Goal: Task Accomplishment & Management: Complete application form

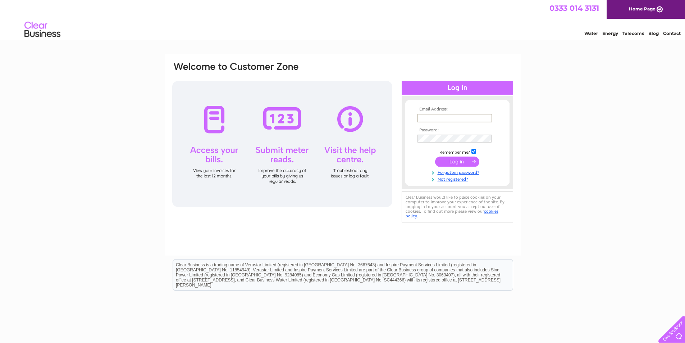
click at [474, 116] on input "text" at bounding box center [455, 118] width 75 height 9
type input "a.cooper@stmarys.net"
click at [456, 159] on input "submit" at bounding box center [457, 161] width 44 height 10
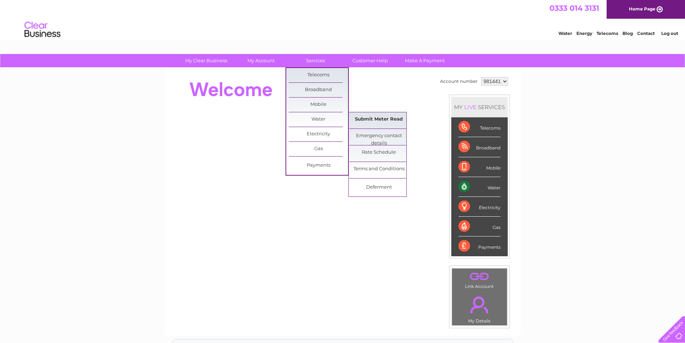
click at [376, 121] on link "Submit Meter Read" at bounding box center [378, 119] width 59 height 14
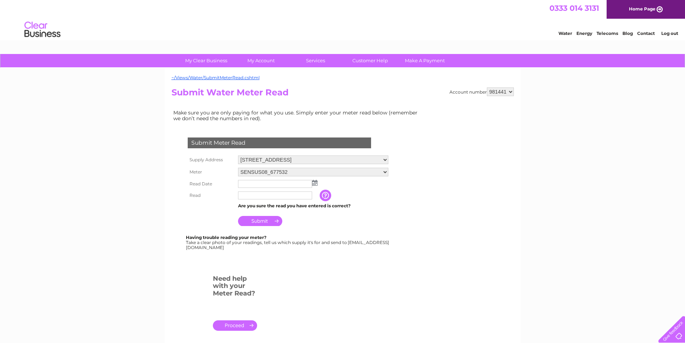
click at [314, 183] on img at bounding box center [314, 183] width 5 height 6
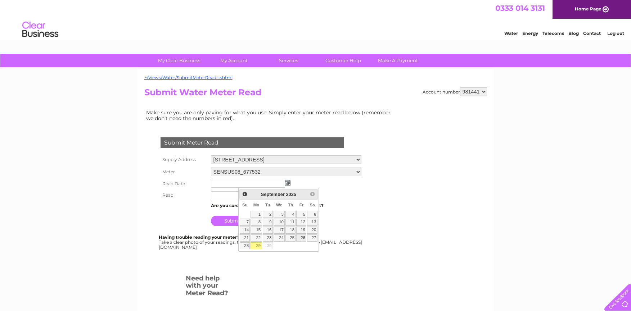
click at [304, 238] on link "26" at bounding box center [301, 238] width 10 height 7
type input "[DATE]"
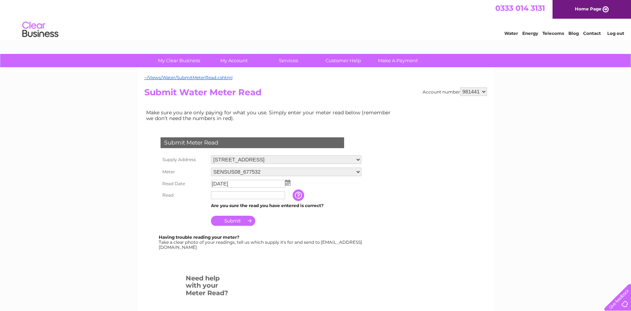
click at [248, 196] on input "text" at bounding box center [248, 195] width 74 height 8
click at [358, 158] on select "New Extension, Windhill, Bishops Storford, CM23 2NQ Windhill, Bishop'S Stortfor…" at bounding box center [286, 159] width 150 height 9
select select "135593"
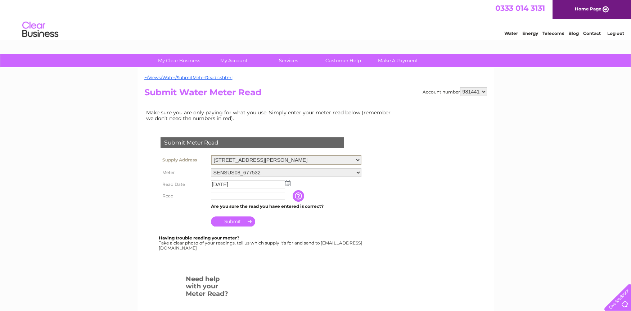
click at [211, 155] on select "New Extension, Windhill, Bishops Storford, CM23 2NQ Windhill, Bishop'S Stortfor…" at bounding box center [286, 159] width 150 height 9
click at [359, 161] on select "[GEOGRAPHIC_DATA], [GEOGRAPHIC_DATA], [GEOGRAPHIC_DATA][PERSON_NAME], [PERSON_N…" at bounding box center [286, 159] width 150 height 9
select select "135594"
click at [211, 155] on select "[GEOGRAPHIC_DATA], [GEOGRAPHIC_DATA], [GEOGRAPHIC_DATA][PERSON_NAME], [PERSON_N…" at bounding box center [286, 159] width 150 height 9
click at [358, 159] on select "[GEOGRAPHIC_DATA], [GEOGRAPHIC_DATA], [GEOGRAPHIC_DATA][PERSON_NAME], [PERSON_N…" at bounding box center [286, 159] width 150 height 9
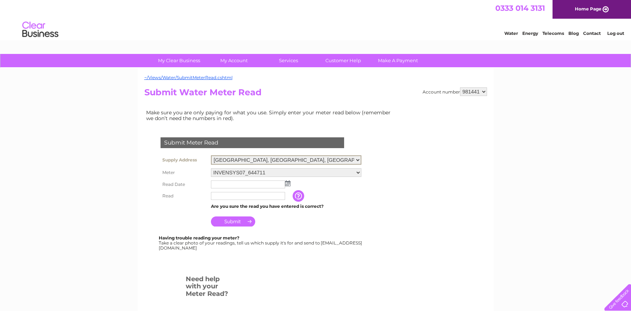
select select "135595"
click at [211, 155] on select "[GEOGRAPHIC_DATA], [GEOGRAPHIC_DATA], [GEOGRAPHIC_DATA][PERSON_NAME], [PERSON_N…" at bounding box center [286, 159] width 150 height 9
click at [360, 160] on select "New Extension, Windhill, Bishops Storford, CM23 2NQ Windhill, Bishop'S Stortfor…" at bounding box center [286, 159] width 150 height 9
select select "135592"
click at [211, 155] on select "[GEOGRAPHIC_DATA], [GEOGRAPHIC_DATA], [GEOGRAPHIC_DATA][PERSON_NAME], [PERSON_N…" at bounding box center [286, 159] width 150 height 9
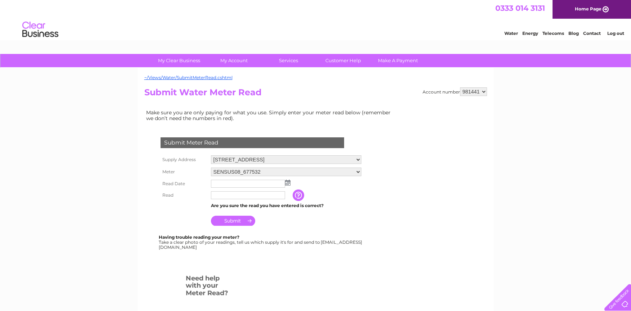
click at [359, 159] on select "[GEOGRAPHIC_DATA], [GEOGRAPHIC_DATA], [GEOGRAPHIC_DATA][PERSON_NAME], [PERSON_N…" at bounding box center [286, 159] width 150 height 9
click at [211, 155] on select "[GEOGRAPHIC_DATA], [GEOGRAPHIC_DATA], [GEOGRAPHIC_DATA][PERSON_NAME], [PERSON_N…" at bounding box center [286, 159] width 150 height 9
click at [268, 174] on select "SENSUS08_677532" at bounding box center [286, 172] width 150 height 9
click at [211, 168] on select "SENSUS08_677532" at bounding box center [286, 172] width 150 height 9
click at [263, 171] on select "SENSUS08_677532" at bounding box center [286, 172] width 150 height 9
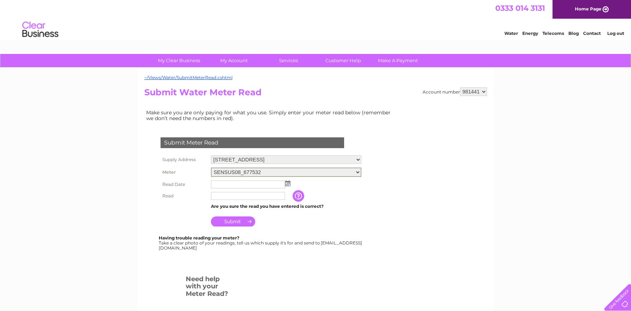
click at [263, 171] on select "SENSUS08_677532" at bounding box center [286, 172] width 150 height 9
click at [260, 181] on input "text" at bounding box center [248, 184] width 74 height 8
click at [288, 182] on img at bounding box center [287, 183] width 5 height 6
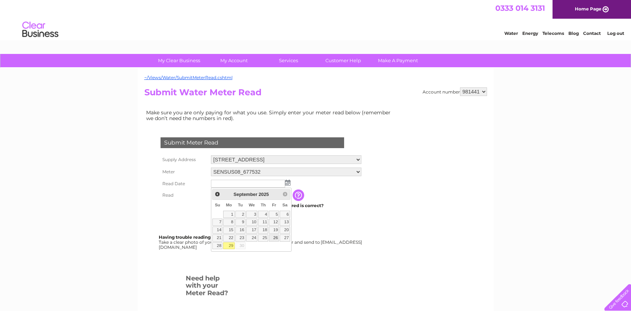
click at [275, 239] on link "26" at bounding box center [274, 238] width 10 height 7
type input "2025/09/26"
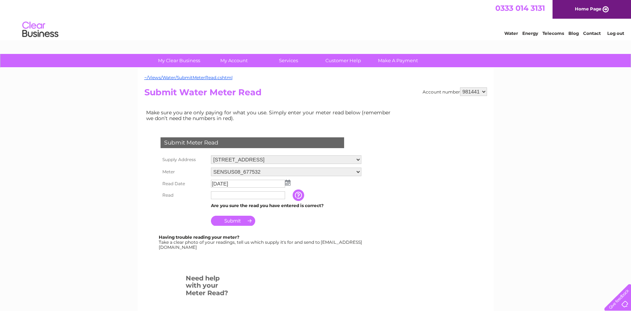
click at [224, 199] on input "text" at bounding box center [248, 195] width 74 height 8
click at [221, 196] on input "text" at bounding box center [248, 195] width 75 height 9
type input "41001"
click at [236, 224] on input "Submit" at bounding box center [233, 221] width 44 height 10
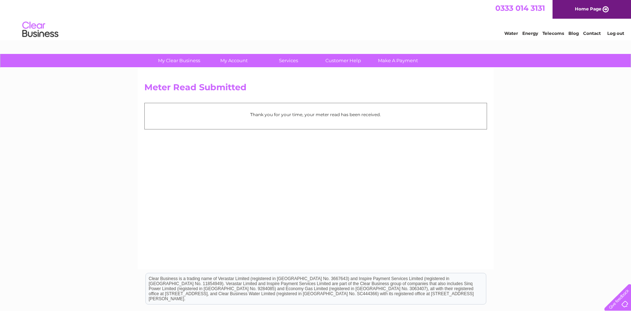
click at [352, 116] on p "Thank you for your time, your meter read has been received." at bounding box center [315, 114] width 335 height 7
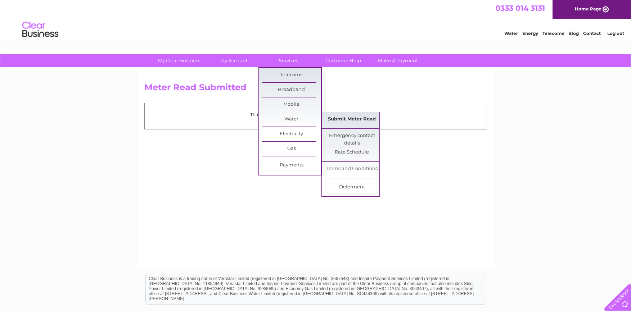
click at [348, 118] on link "Submit Meter Read" at bounding box center [351, 119] width 59 height 14
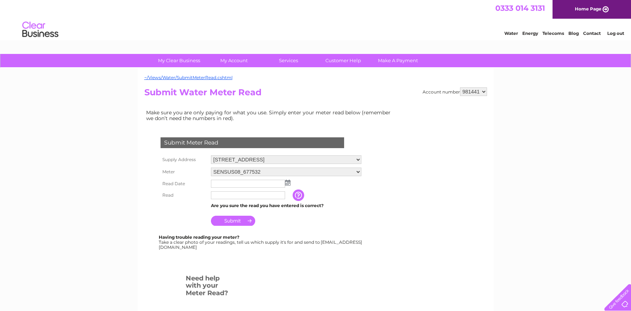
click at [358, 159] on select "[GEOGRAPHIC_DATA], [GEOGRAPHIC_DATA], [GEOGRAPHIC_DATA][PERSON_NAME], [PERSON_N…" at bounding box center [286, 159] width 150 height 9
select select "135593"
click at [211, 155] on select "[GEOGRAPHIC_DATA], [GEOGRAPHIC_DATA], [GEOGRAPHIC_DATA][PERSON_NAME], [PERSON_N…" at bounding box center [286, 159] width 150 height 9
click at [288, 183] on img at bounding box center [287, 183] width 5 height 6
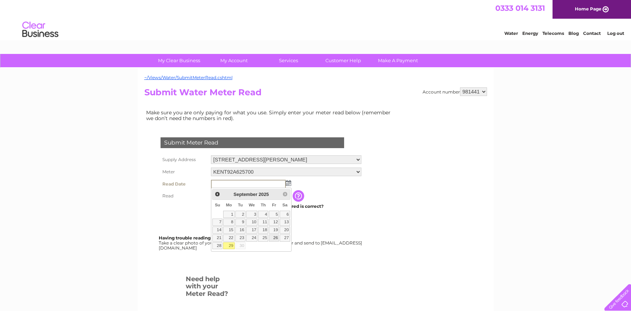
click at [276, 240] on link "26" at bounding box center [274, 238] width 10 height 7
type input "[DATE]"
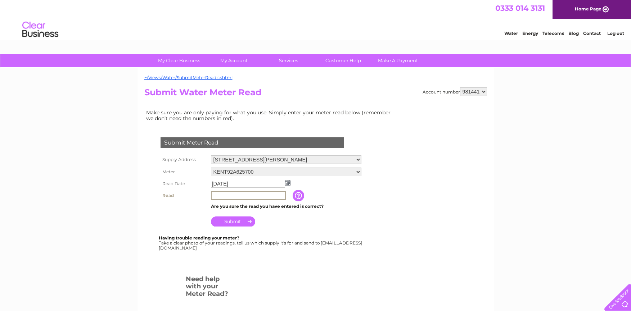
click at [240, 195] on input "text" at bounding box center [248, 195] width 75 height 9
type input "56086"
click at [279, 232] on div "Submit Meter Read Supply Address [STREET_ADDRESS] Windhill, [PERSON_NAME][GEOGR…" at bounding box center [253, 190] width 219 height 120
click at [231, 223] on input "Submit" at bounding box center [233, 221] width 44 height 10
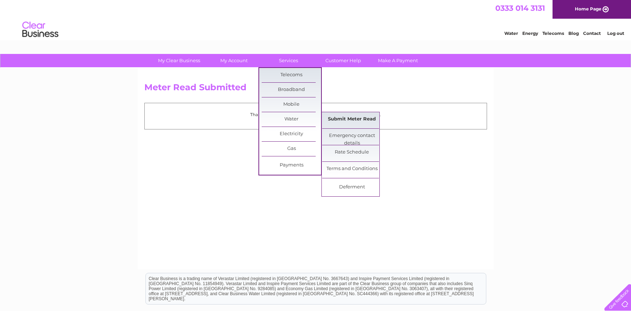
click at [345, 117] on link "Submit Meter Read" at bounding box center [351, 119] width 59 height 14
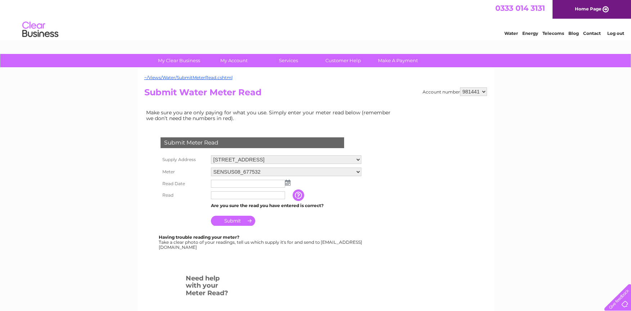
click at [356, 161] on select "New Extension, Windhill, Bishops Storford, CM23 2NQ Windhill, Bishop'S Stortfor…" at bounding box center [286, 159] width 150 height 9
select select "135594"
click at [211, 155] on select "New Extension, Windhill, Bishops Storford, CM23 2NQ Windhill, Bishop'S Stortfor…" at bounding box center [286, 159] width 150 height 9
click at [287, 182] on img at bounding box center [287, 183] width 5 height 6
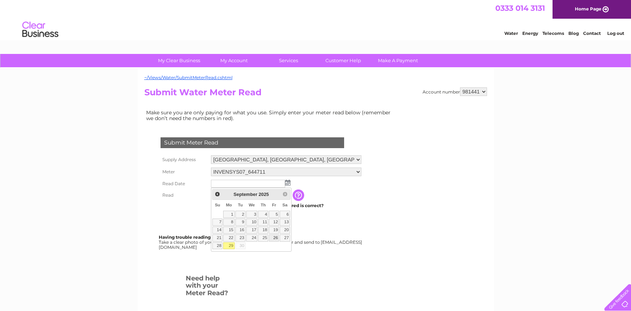
drag, startPoint x: 276, startPoint y: 237, endPoint x: 275, endPoint y: 221, distance: 15.5
click at [276, 237] on link "26" at bounding box center [274, 238] width 10 height 7
type input "2025/09/26"
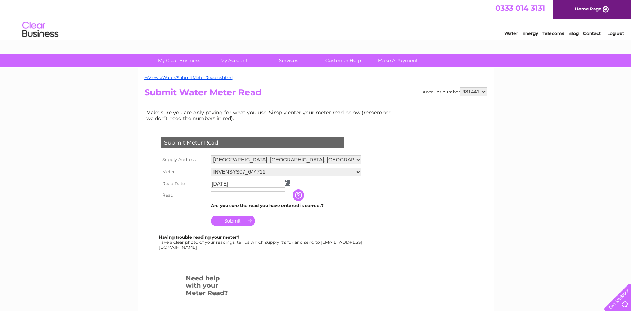
click at [237, 195] on input "text" at bounding box center [248, 195] width 74 height 8
type input "10983"
click at [313, 232] on div "Submit Meter Read Supply Address New Extension, Windhill, Bishops Storford, CM2…" at bounding box center [253, 190] width 219 height 120
click at [237, 221] on input "Submit" at bounding box center [233, 221] width 44 height 10
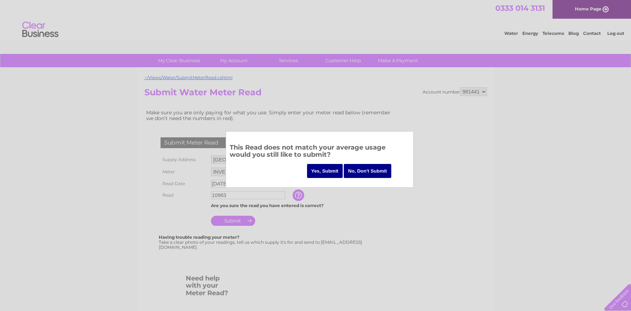
click at [316, 171] on input "Yes, Submit" at bounding box center [325, 171] width 36 height 14
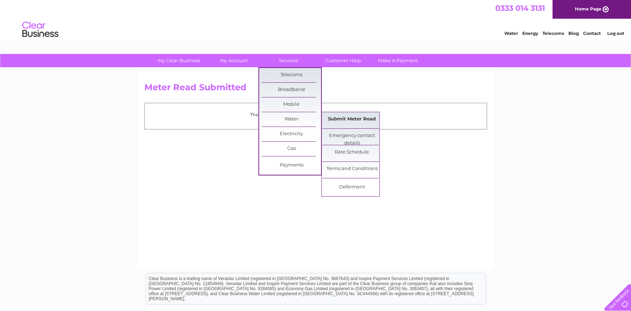
click at [342, 121] on link "Submit Meter Read" at bounding box center [351, 119] width 59 height 14
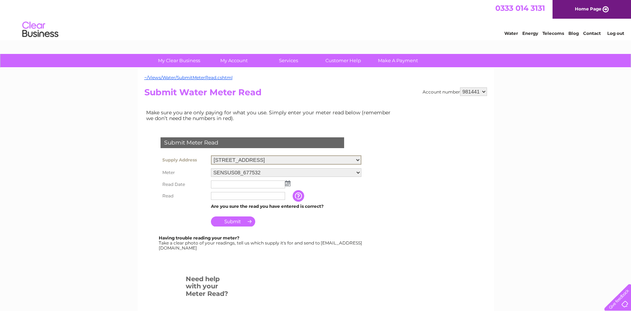
click at [354, 160] on select "[GEOGRAPHIC_DATA], [GEOGRAPHIC_DATA], [GEOGRAPHIC_DATA][PERSON_NAME], [PERSON_N…" at bounding box center [286, 159] width 150 height 9
select select "135595"
click at [211, 155] on select "[GEOGRAPHIC_DATA], [GEOGRAPHIC_DATA], [GEOGRAPHIC_DATA][PERSON_NAME], [PERSON_N…" at bounding box center [286, 159] width 150 height 9
click at [285, 183] on img at bounding box center [287, 183] width 5 height 6
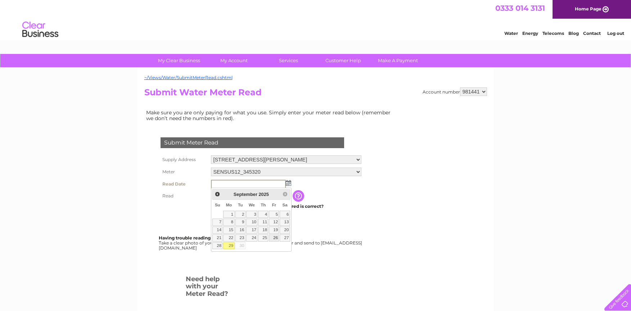
click at [275, 237] on link "26" at bounding box center [274, 238] width 10 height 7
type input "2025/09/26"
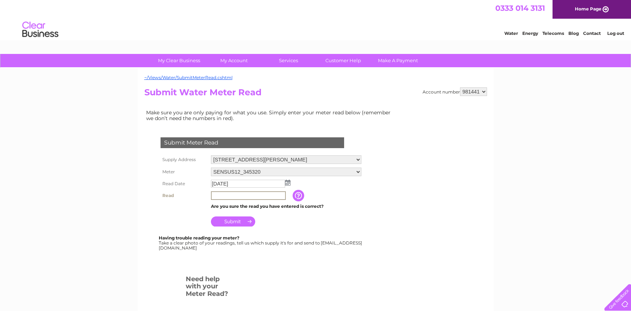
click at [232, 196] on input "text" at bounding box center [248, 195] width 75 height 9
type input "5004"
click at [324, 228] on div "Submit Meter Read Supply Address New Extension, Windhill, Bishops Storford, CM2…" at bounding box center [253, 189] width 219 height 119
click at [232, 220] on input "Submit" at bounding box center [233, 221] width 44 height 10
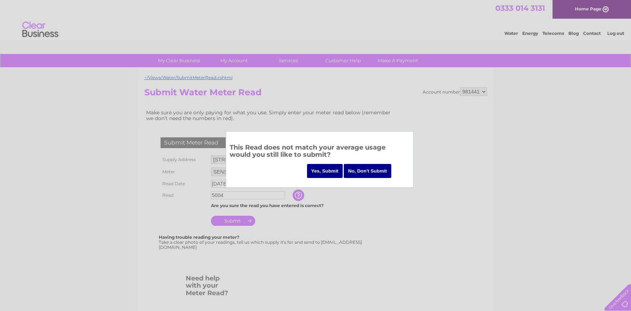
click at [333, 170] on input "Yes, Submit" at bounding box center [325, 171] width 36 height 14
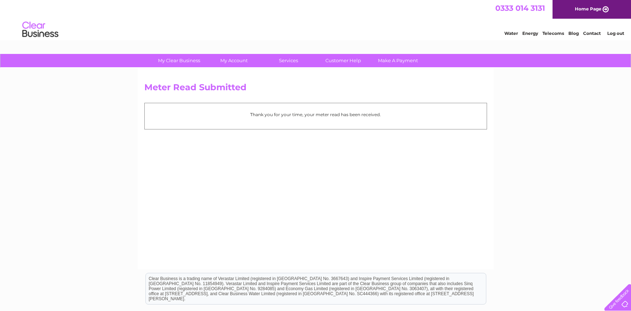
click at [610, 33] on link "Log out" at bounding box center [615, 33] width 17 height 5
